Goal: Use online tool/utility: Utilize a website feature to perform a specific function

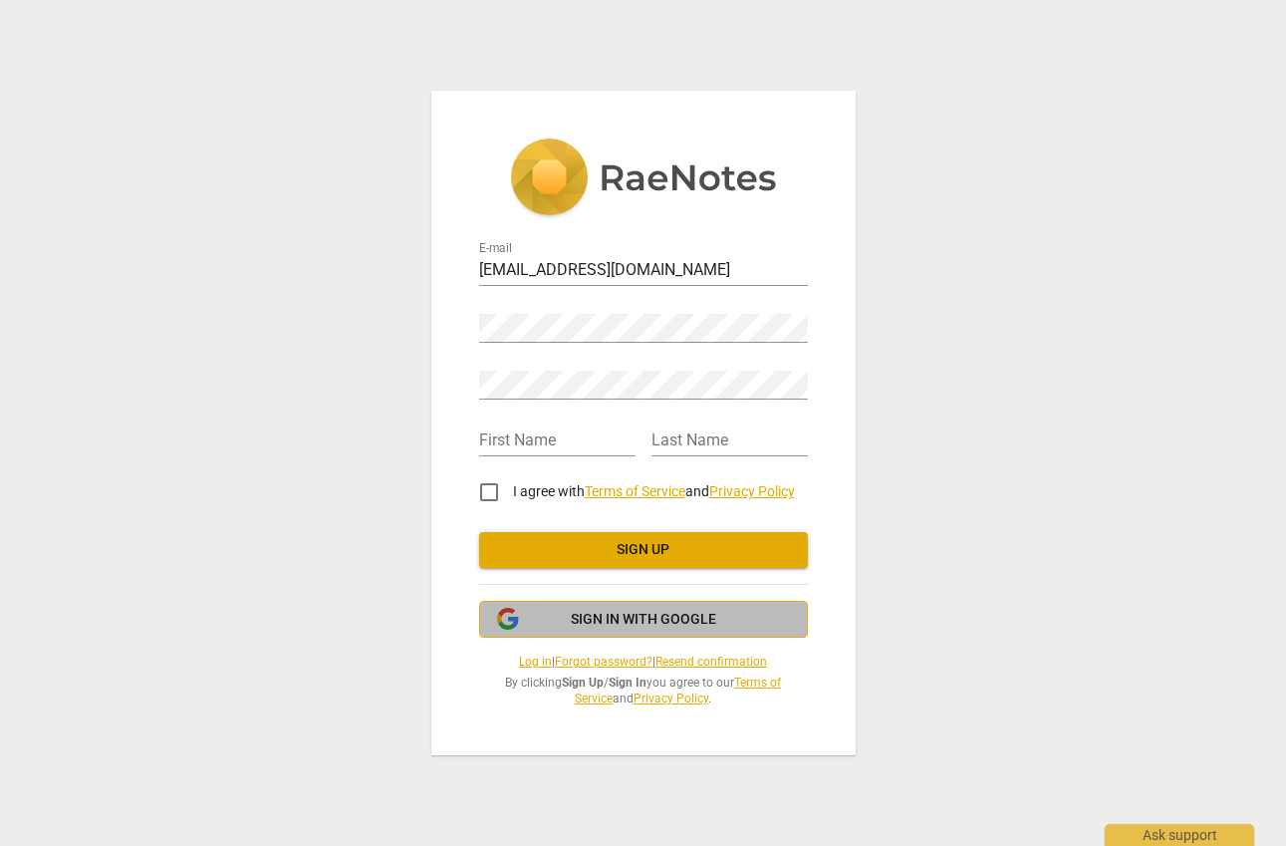
click at [641, 617] on span "Sign in with Google" at bounding box center [643, 619] width 145 height 20
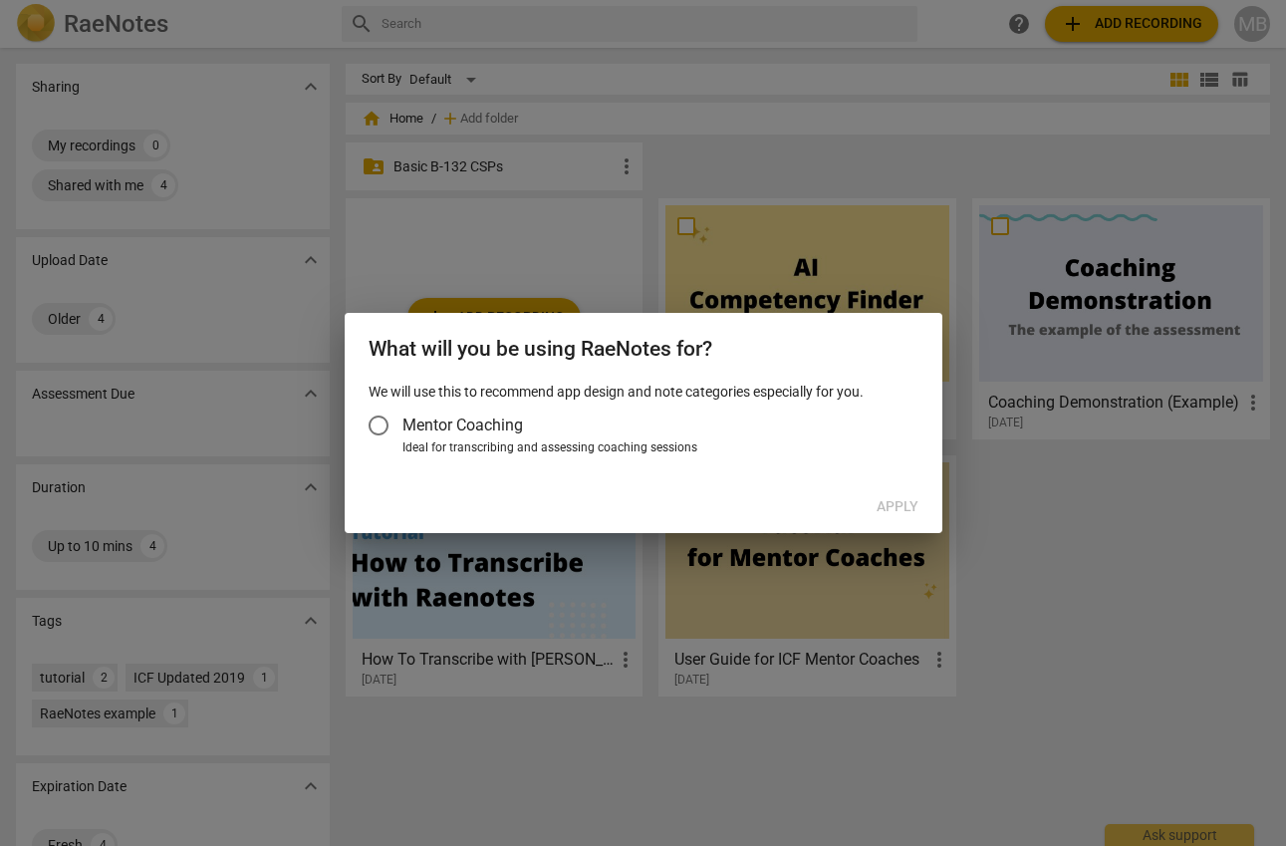
click at [377, 419] on input "Mentor Coaching" at bounding box center [379, 425] width 48 height 48
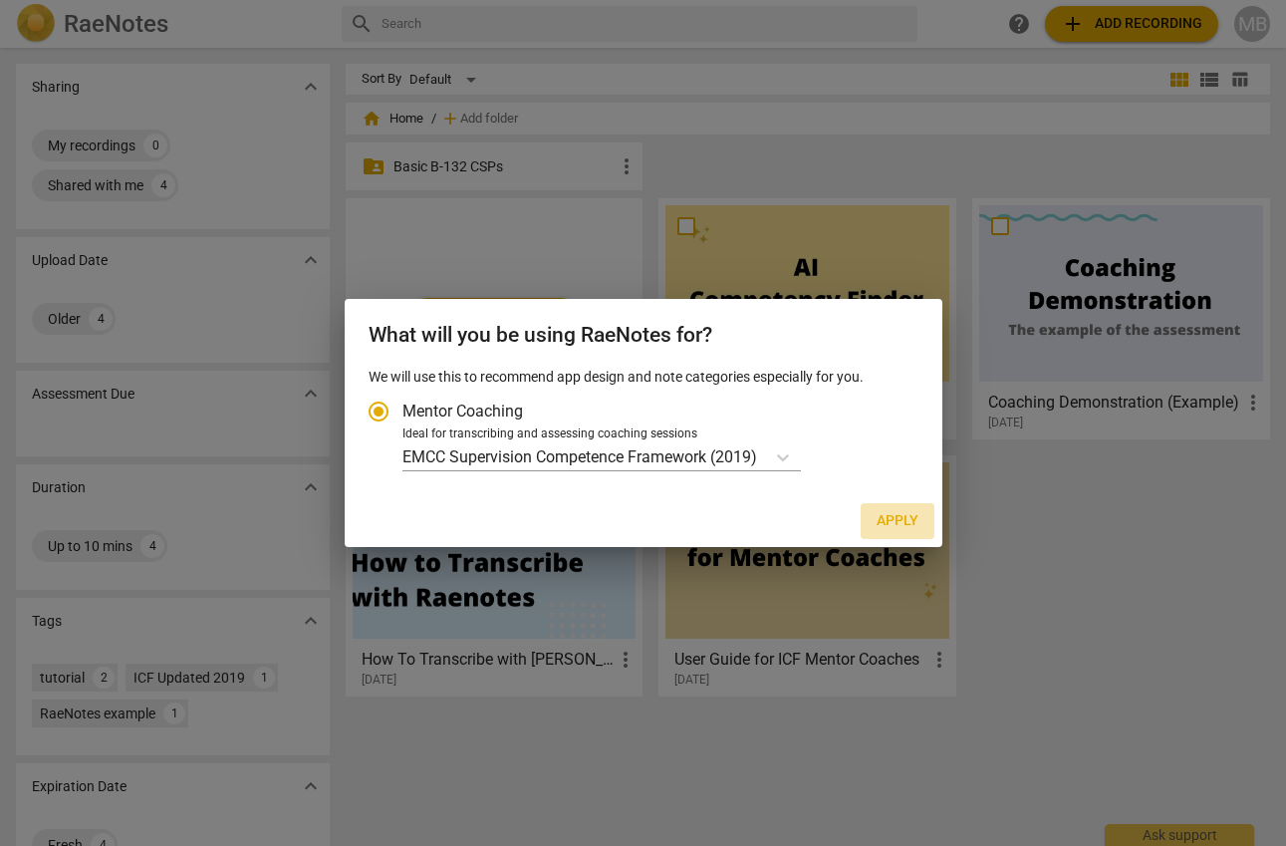
click at [896, 521] on span "Apply" at bounding box center [897, 521] width 42 height 20
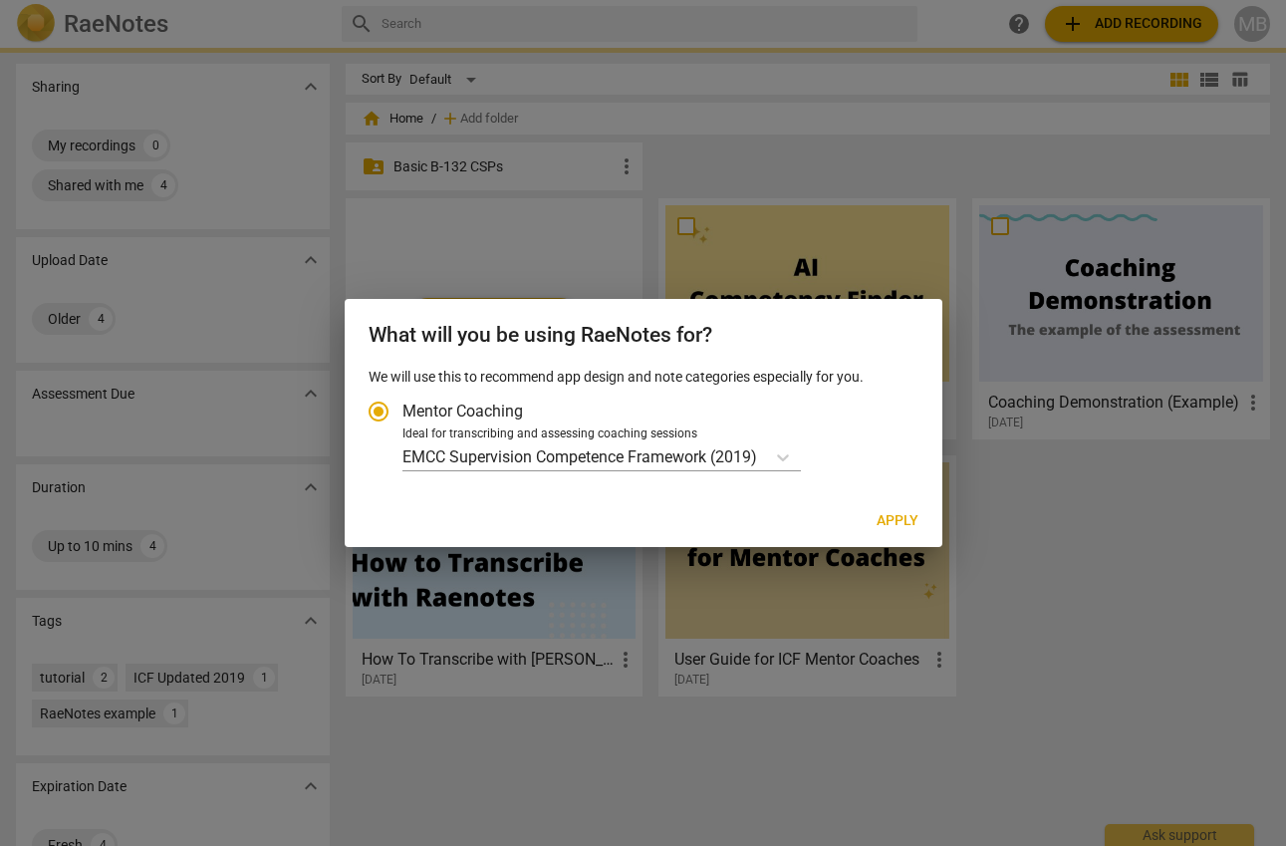
radio input "false"
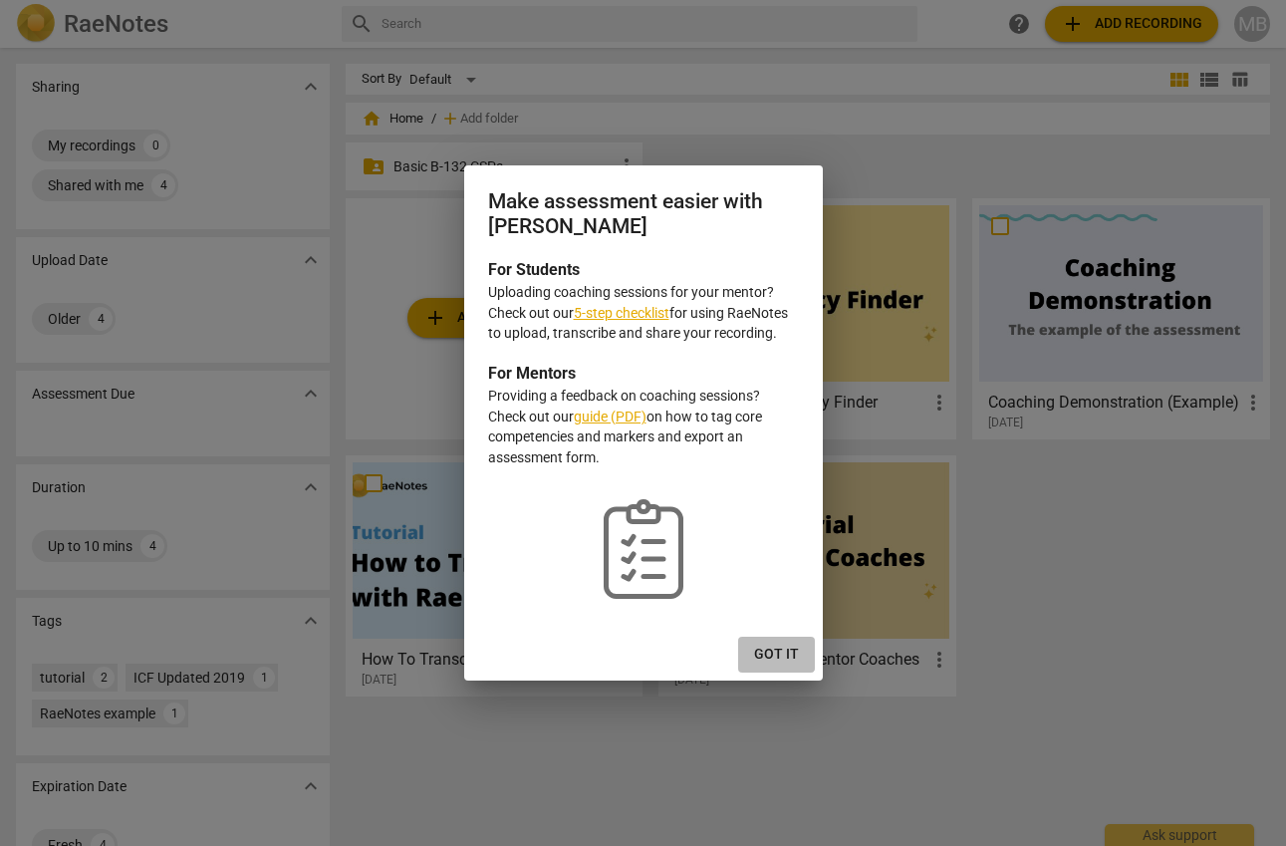
click at [776, 651] on span "Got it" at bounding box center [776, 654] width 45 height 20
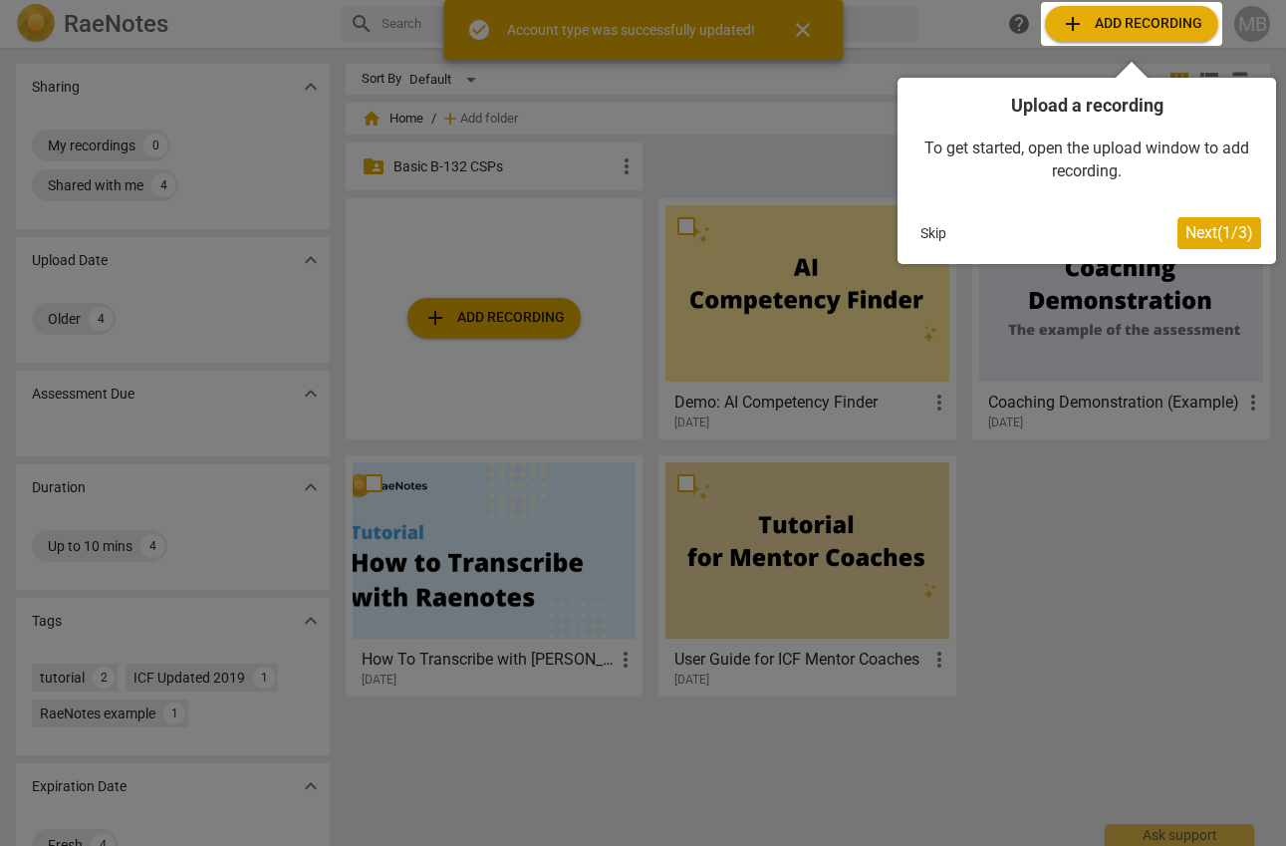
click at [936, 236] on button "Skip" at bounding box center [933, 233] width 42 height 30
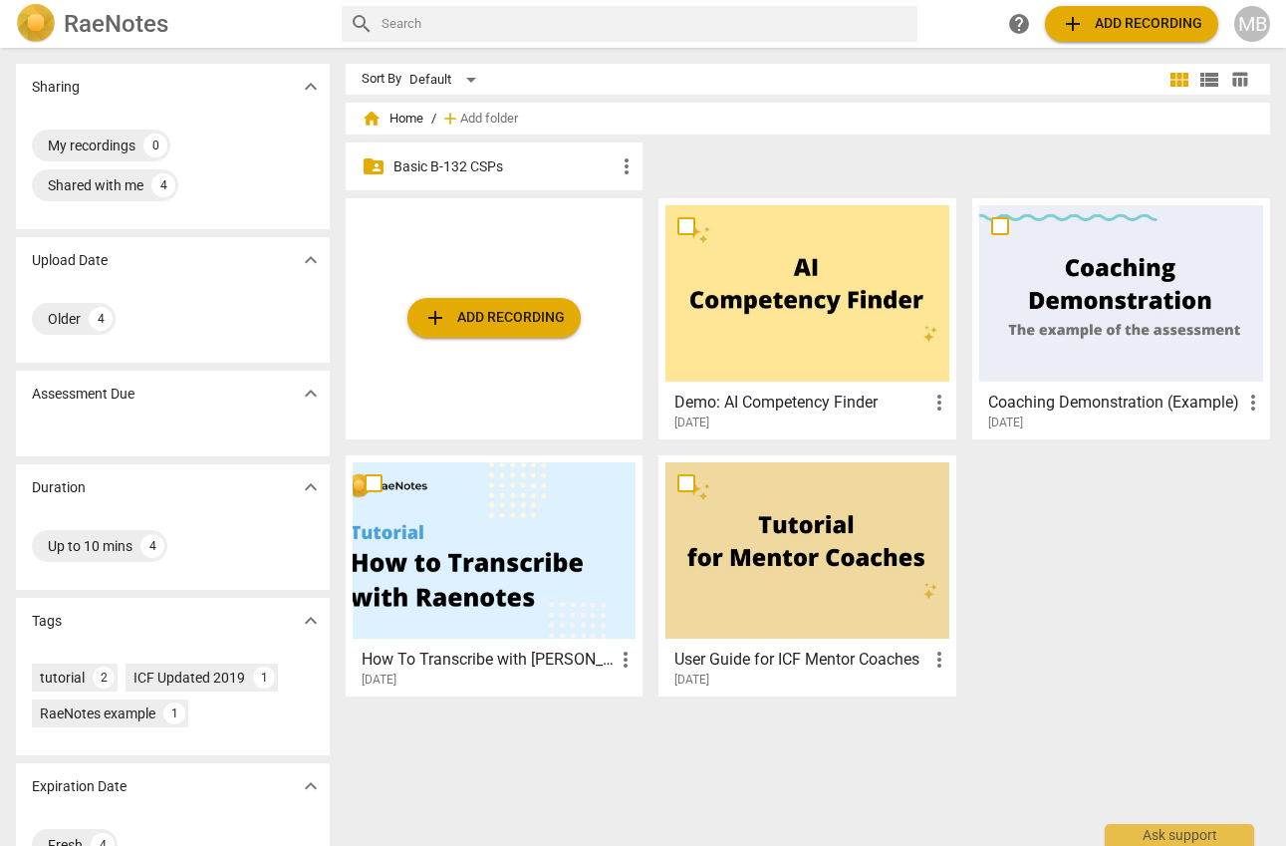
click at [455, 165] on p "Basic B-132 CSPs" at bounding box center [504, 166] width 222 height 21
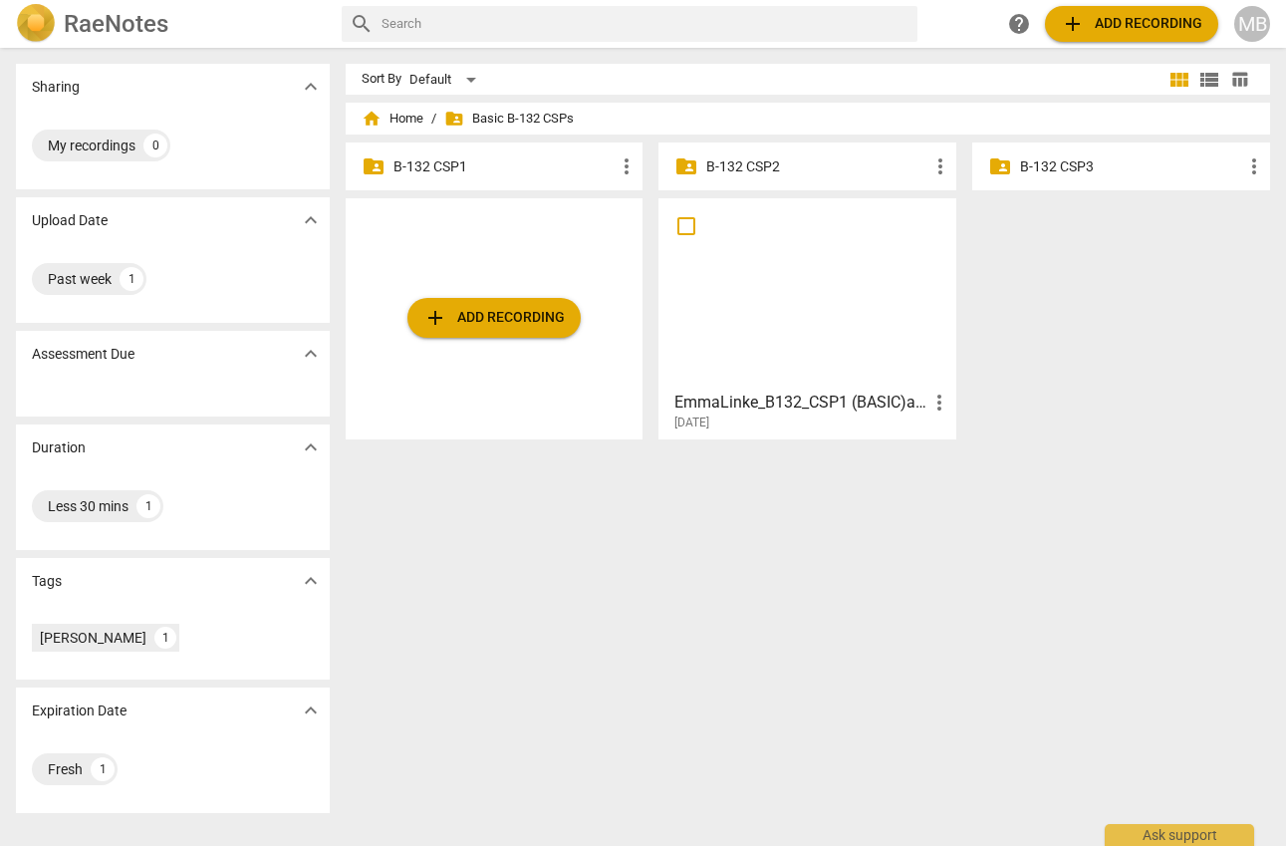
click at [489, 317] on span "add Add recording" at bounding box center [493, 318] width 141 height 24
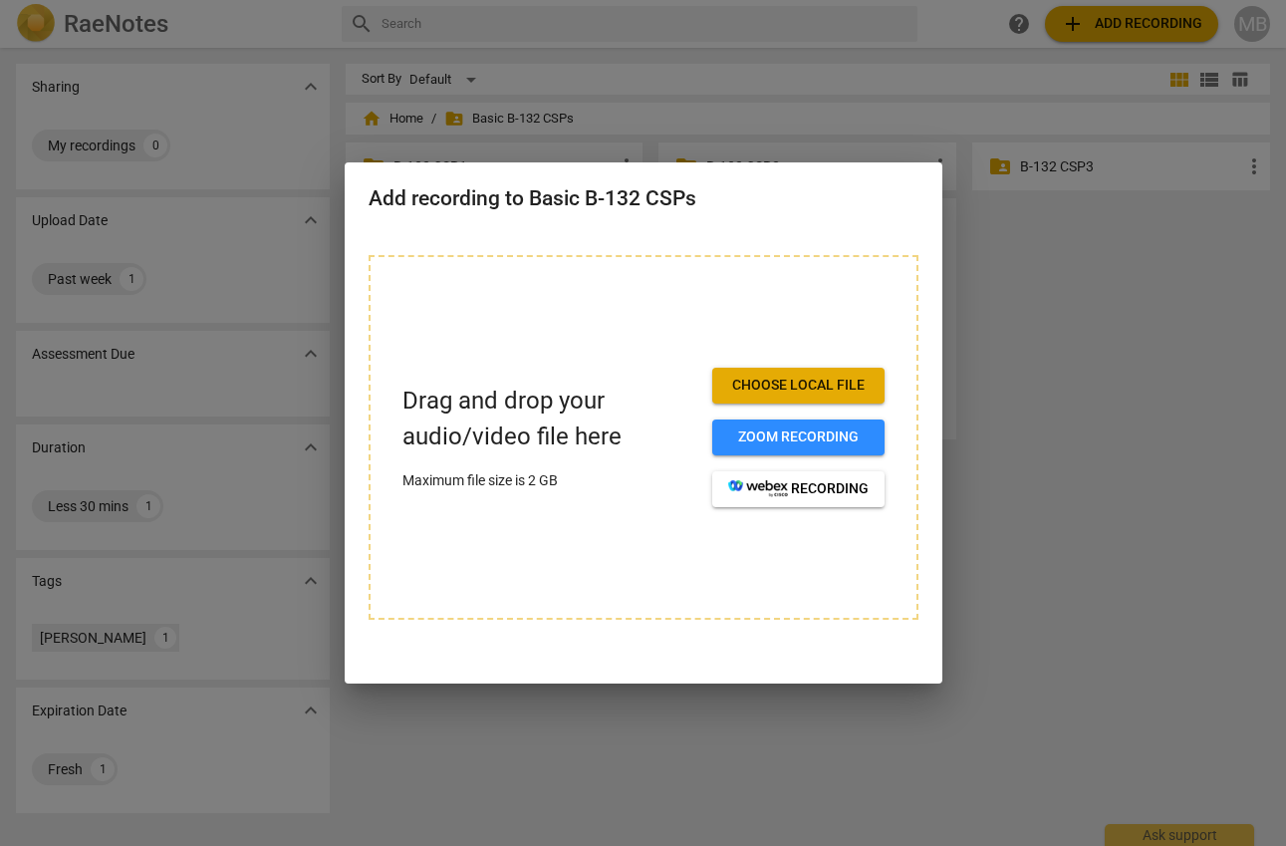
click at [805, 387] on span "Choose local file" at bounding box center [798, 385] width 140 height 20
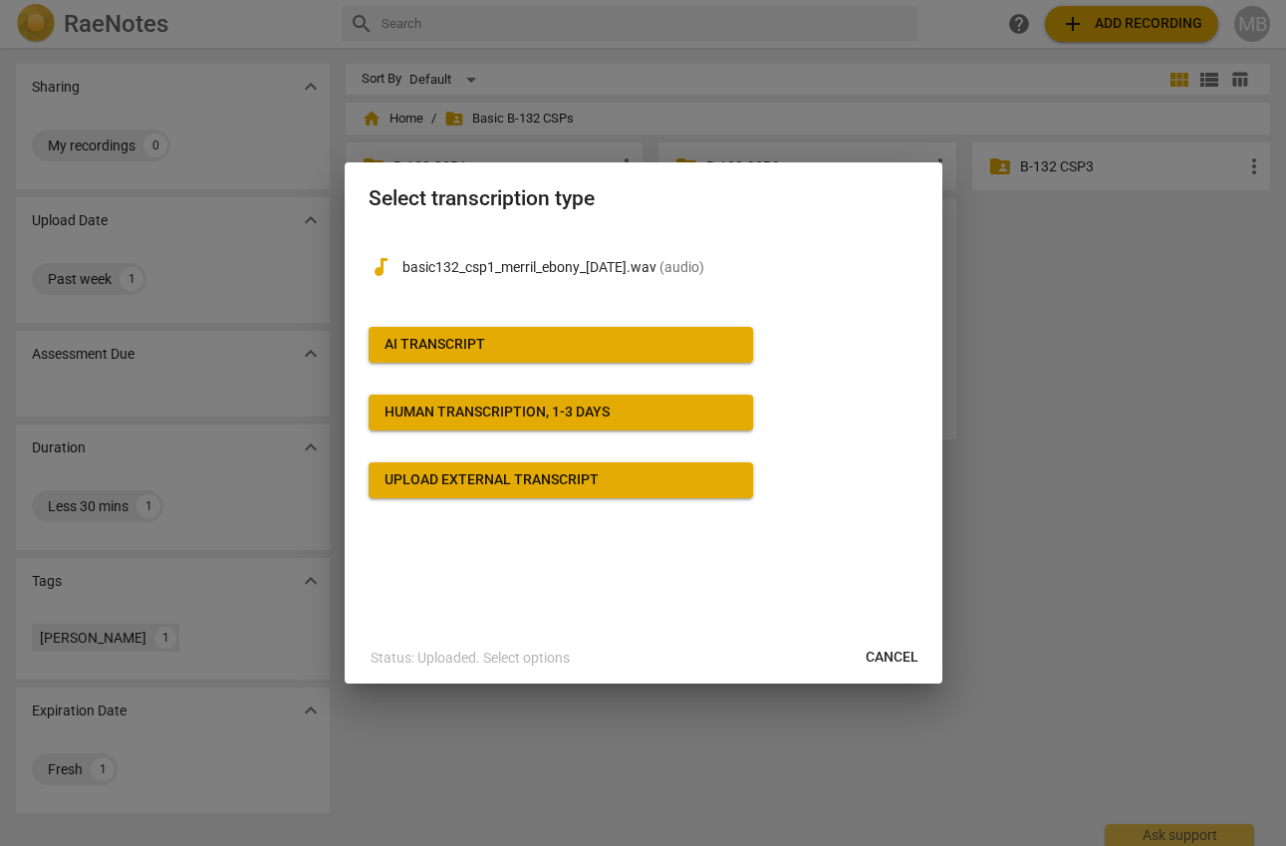
click at [543, 552] on div "audiotrack basic132_csp1_merril_ebony_10sep2025.wav ( audio ) AI Transcript Hum…" at bounding box center [644, 431] width 598 height 400
click at [469, 342] on div "AI Transcript" at bounding box center [434, 345] width 101 height 20
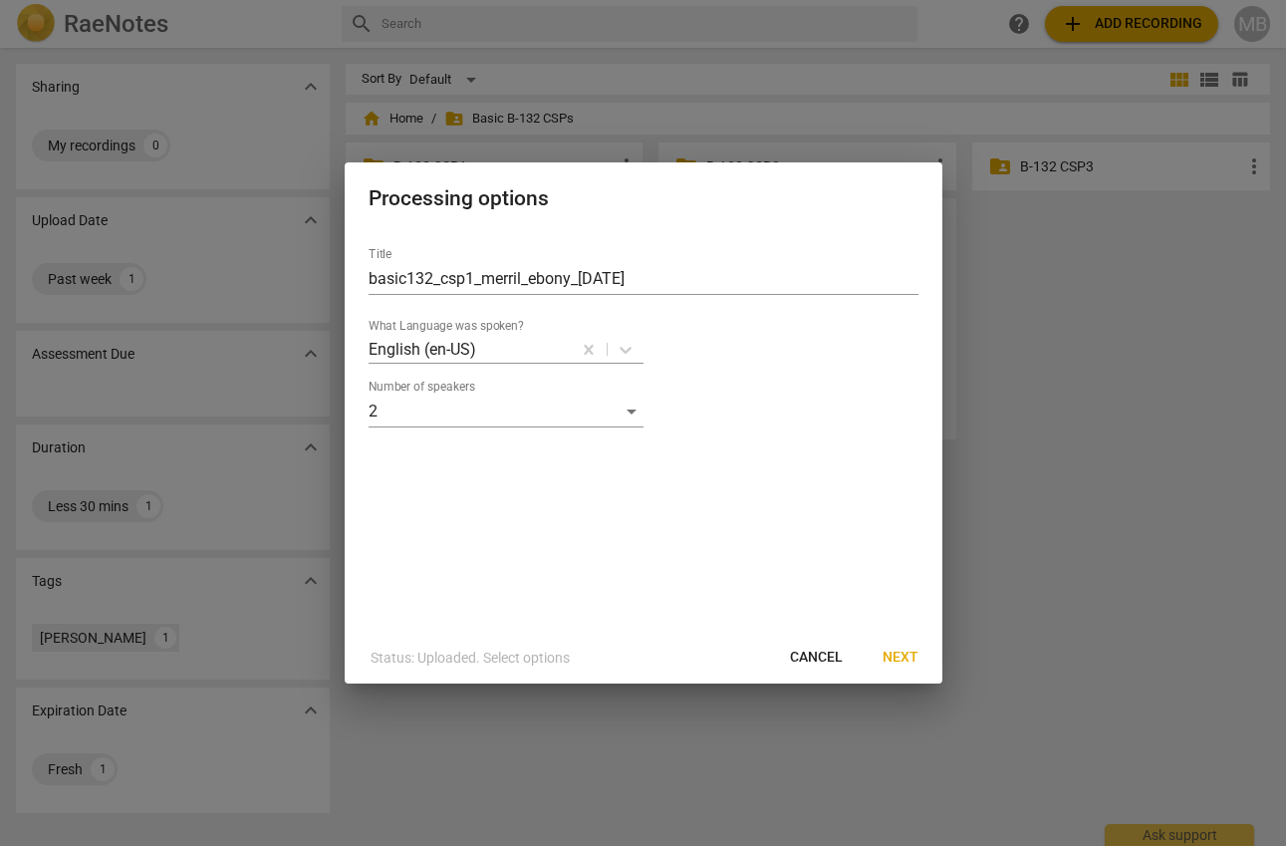
click at [899, 656] on span "Next" at bounding box center [900, 657] width 36 height 20
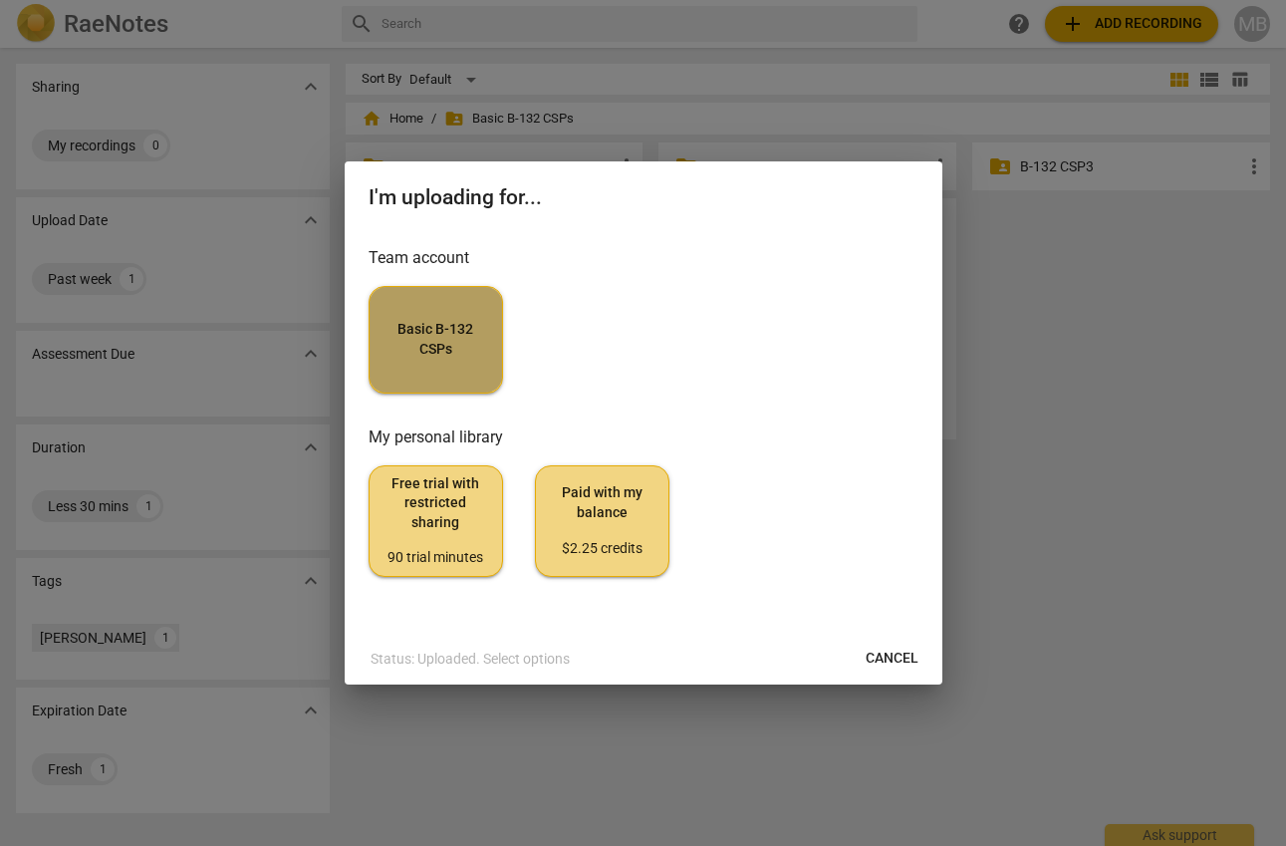
click at [448, 338] on span "Basic B-132 CSPs" at bounding box center [435, 339] width 101 height 39
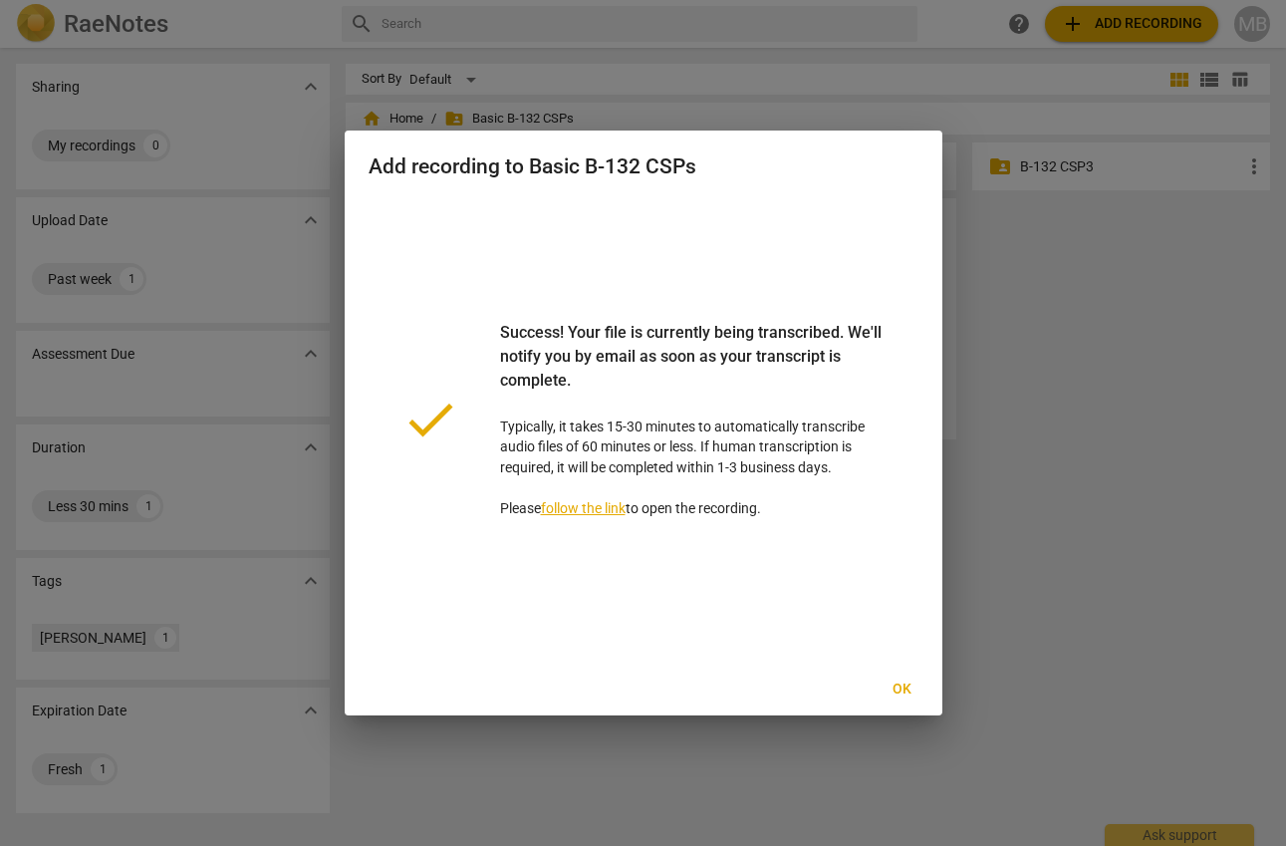
click at [903, 679] on span "Ok" at bounding box center [902, 689] width 32 height 20
